Goal: Information Seeking & Learning: Learn about a topic

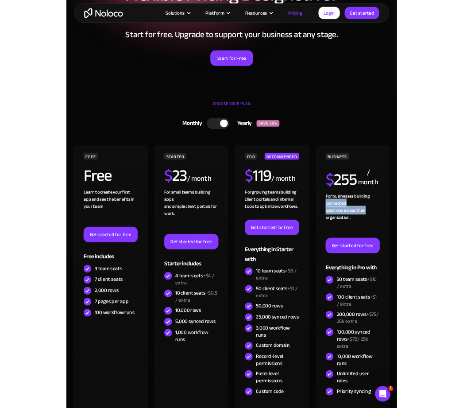
scroll to position [172, 0]
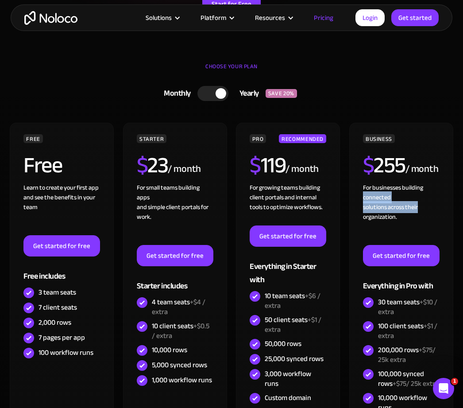
click at [206, 408] on div "STARTER $ 23 / month For small teams building apps and simple client portals fo…" at bounding box center [175, 307] width 104 height 369
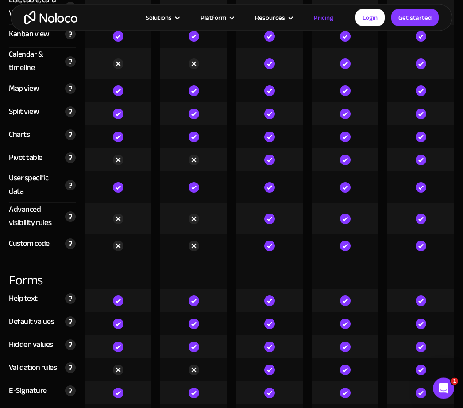
scroll to position [2614, 0]
click at [442, 391] on icon "Open Intercom Messenger" at bounding box center [444, 388] width 15 height 15
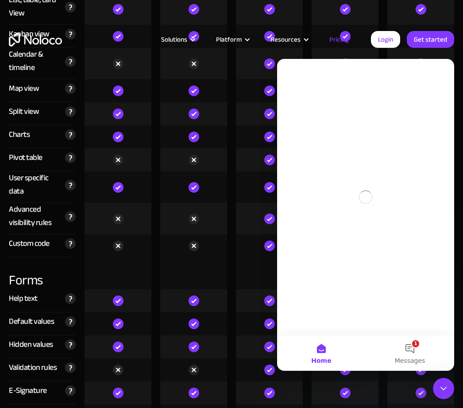
scroll to position [0, 0]
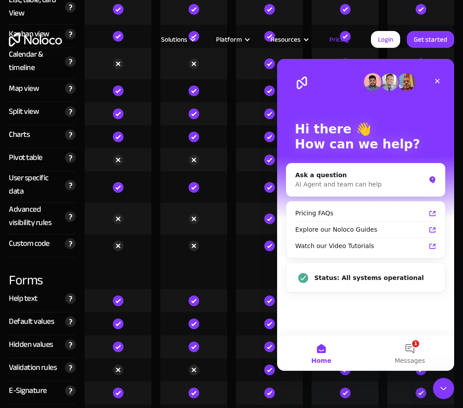
click at [439, 81] on icon "Close" at bounding box center [437, 81] width 7 height 7
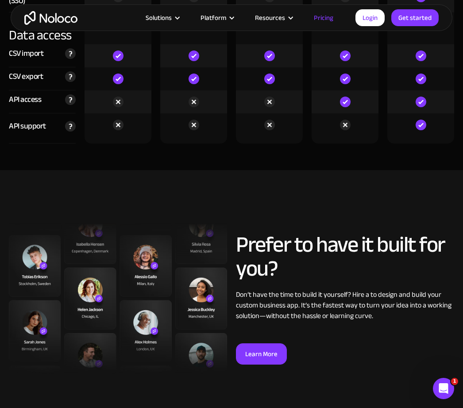
click at [43, 264] on img at bounding box center [118, 298] width 218 height 150
click at [66, 267] on img at bounding box center [118, 298] width 218 height 150
click at [44, 253] on img at bounding box center [118, 298] width 218 height 150
click at [47, 264] on img at bounding box center [118, 298] width 218 height 150
click at [49, 255] on img at bounding box center [118, 298] width 218 height 150
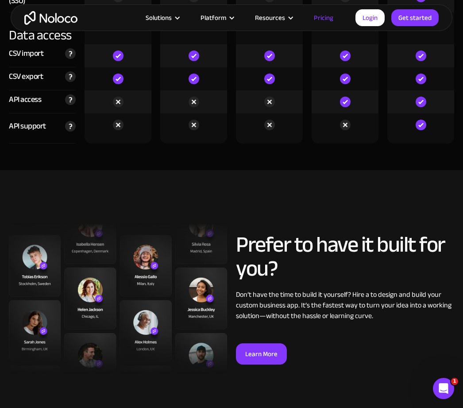
click at [449, 384] on div "Open Intercom Messenger" at bounding box center [443, 388] width 29 height 29
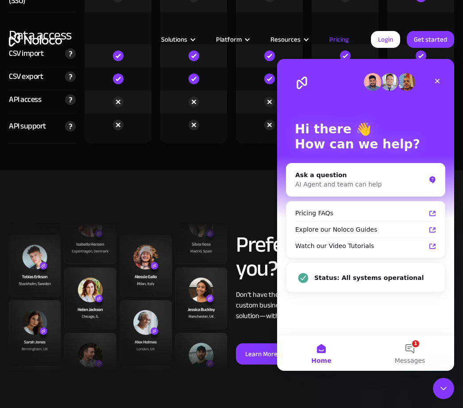
click at [439, 85] on div "Close" at bounding box center [438, 81] width 16 height 16
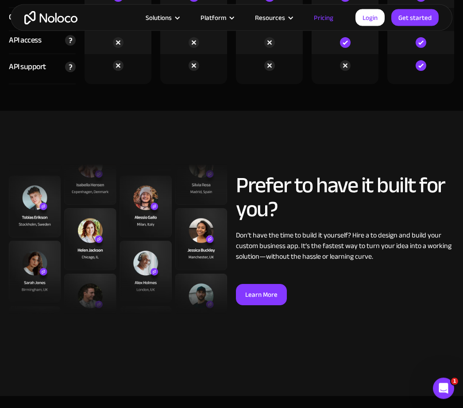
scroll to position [3347, 0]
click at [154, 201] on img at bounding box center [118, 239] width 218 height 150
click at [150, 202] on img at bounding box center [118, 239] width 218 height 150
click at [155, 205] on img at bounding box center [118, 239] width 218 height 150
click at [149, 204] on img at bounding box center [118, 239] width 218 height 150
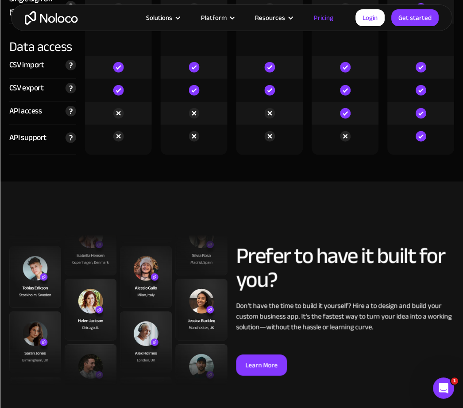
scroll to position [3307, 0]
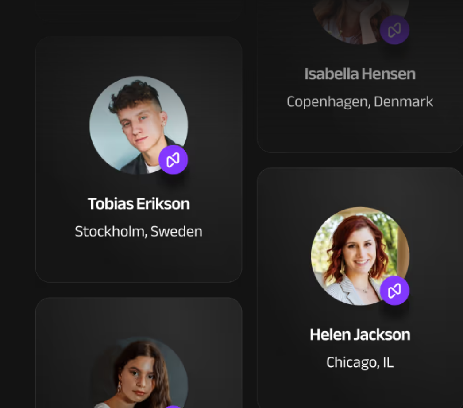
click at [36, 203] on img at bounding box center [118, 278] width 218 height 150
click at [37, 203] on img at bounding box center [118, 278] width 218 height 150
click at [40, 203] on img at bounding box center [118, 278] width 218 height 150
click at [41, 203] on img at bounding box center [118, 278] width 218 height 150
click at [42, 203] on img at bounding box center [118, 278] width 218 height 150
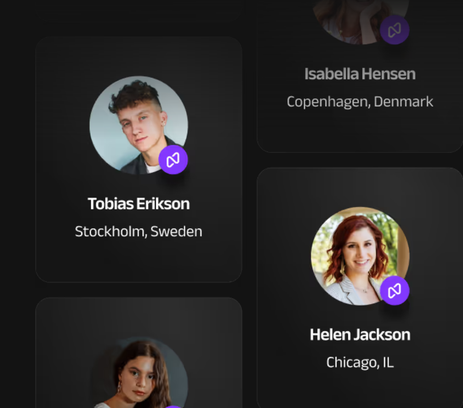
click at [45, 203] on img at bounding box center [118, 278] width 218 height 150
click at [55, 203] on img at bounding box center [118, 278] width 218 height 150
click at [56, 203] on img at bounding box center [118, 278] width 218 height 150
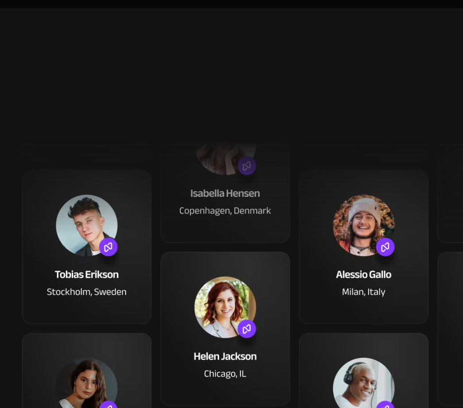
click at [108, 203] on img at bounding box center [118, 278] width 218 height 150
click at [94, 203] on img at bounding box center [118, 278] width 218 height 150
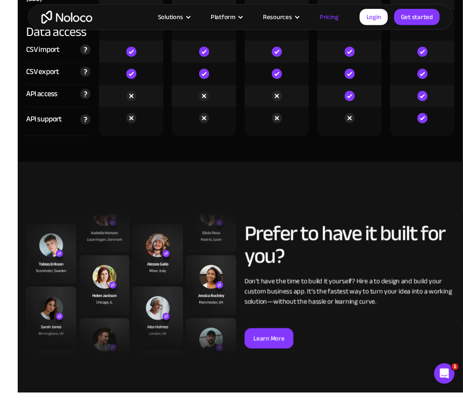
scroll to position [3319, 0]
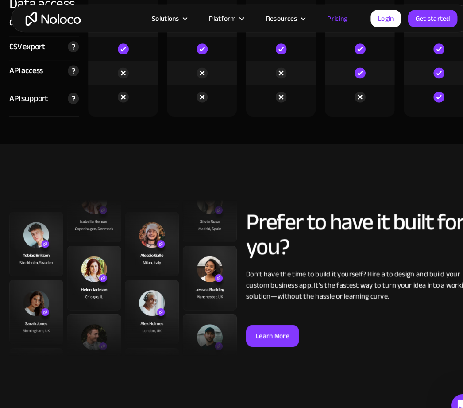
click at [156, 285] on img at bounding box center [118, 266] width 218 height 150
click at [155, 285] on img at bounding box center [118, 266] width 218 height 150
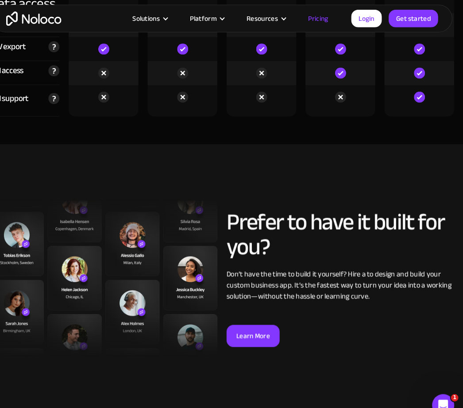
click at [451, 408] on div "Open Intercom Messenger" at bounding box center [442, 404] width 29 height 29
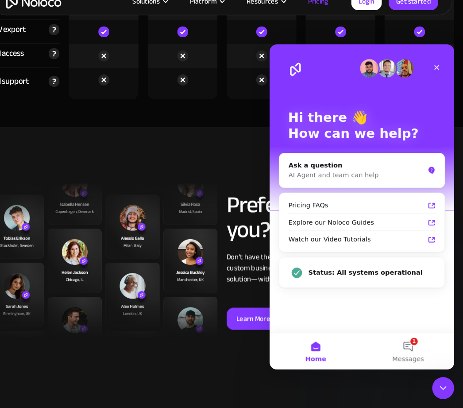
click at [443, 385] on icon "Close Intercom Messenger" at bounding box center [443, 387] width 11 height 11
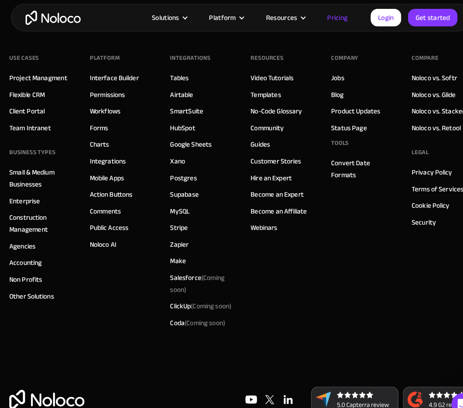
scroll to position [4616, 0]
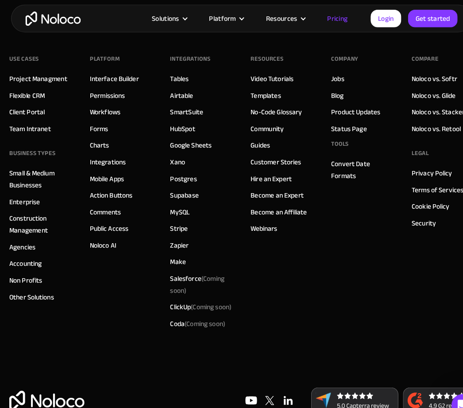
click at [346, 382] on img at bounding box center [341, 384] width 84 height 25
